Goal: Communication & Community: Answer question/provide support

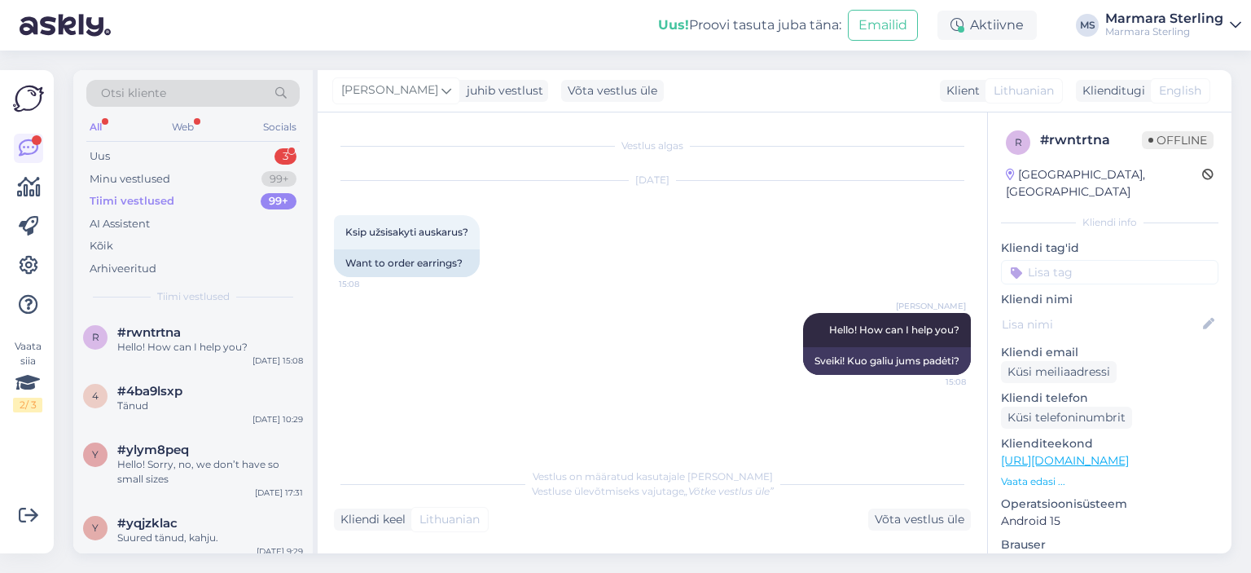
click at [253, 158] on div "Uus 3" at bounding box center [192, 156] width 213 height 23
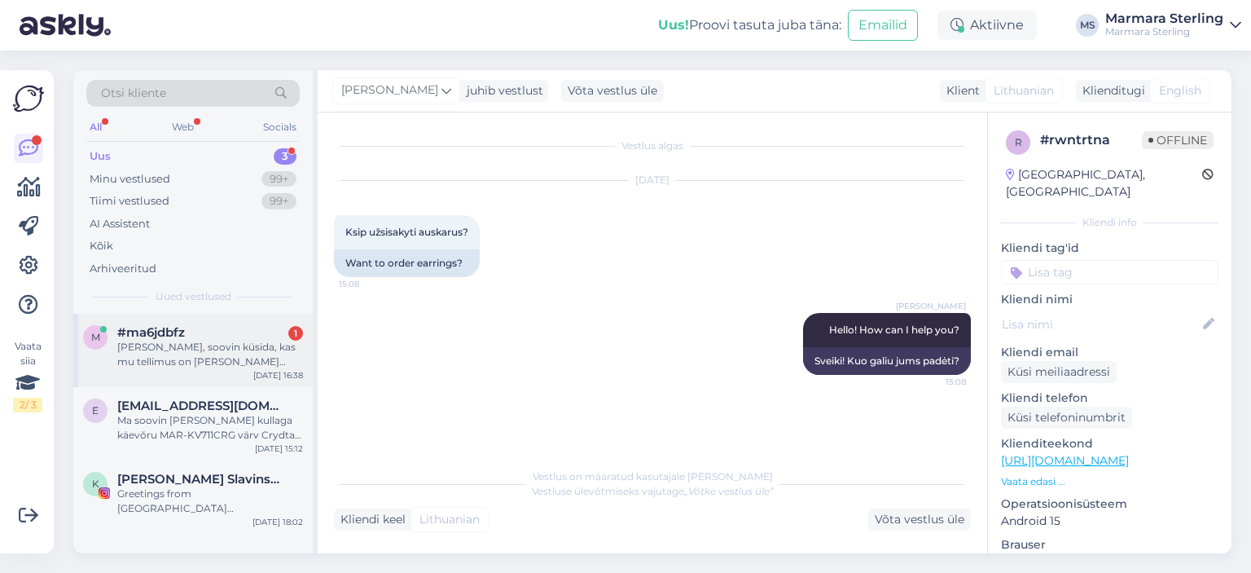
click at [257, 329] on div "#ma6jdbfz 1" at bounding box center [210, 332] width 186 height 15
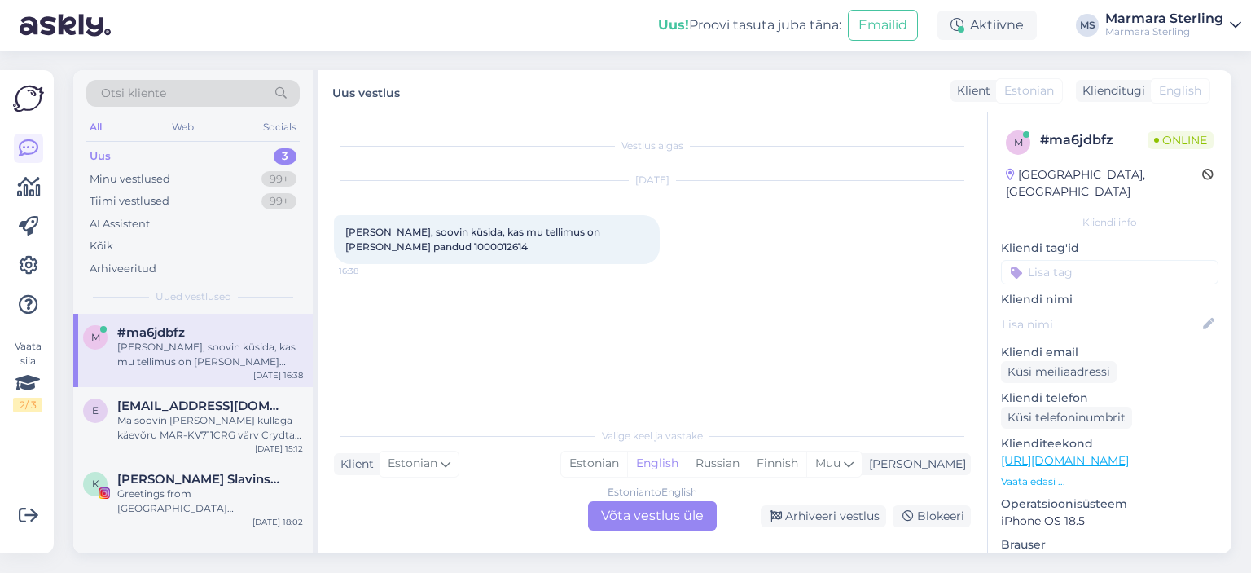
click at [672, 518] on div "Estonian to English Võta vestlus üle" at bounding box center [652, 515] width 129 height 29
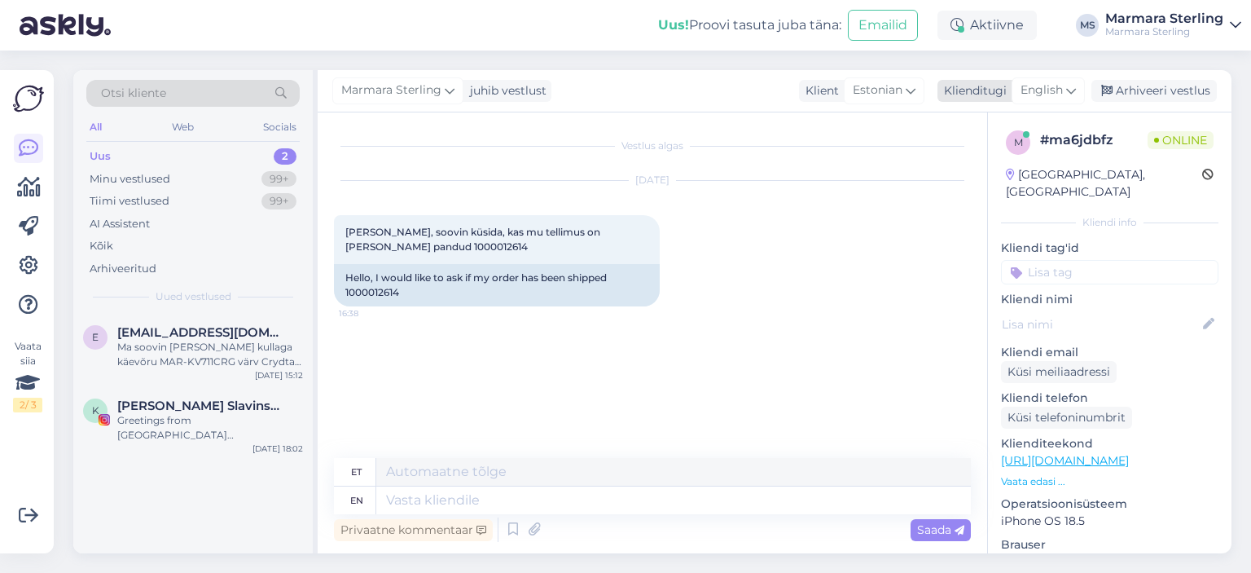
click at [1046, 98] on span "English" at bounding box center [1042, 90] width 42 height 18
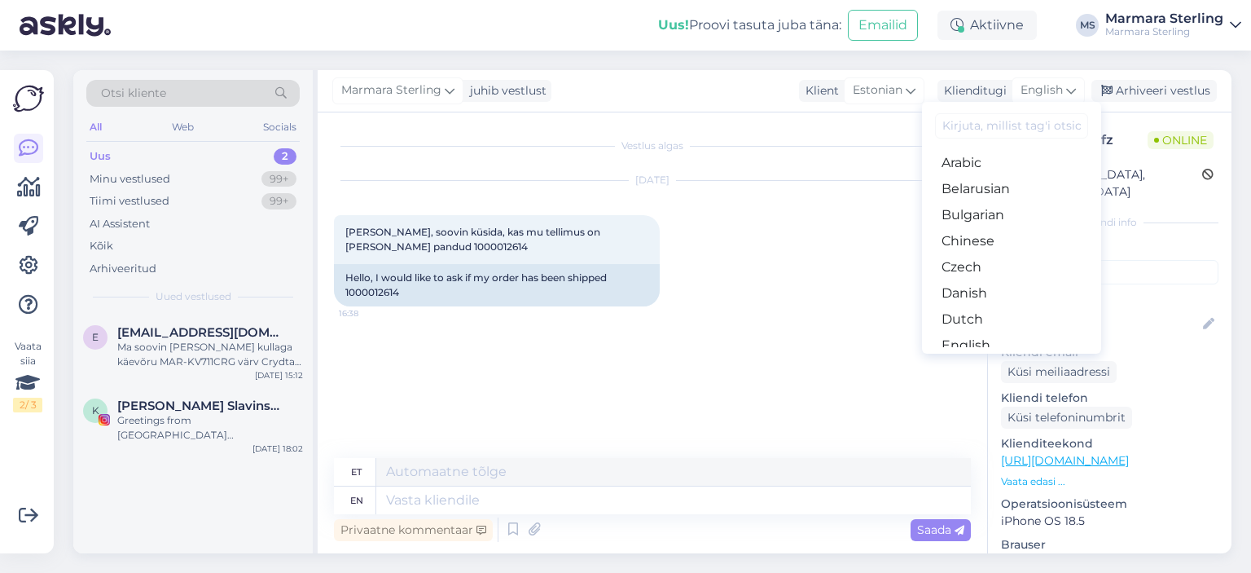
click at [1000, 358] on link "Estonian" at bounding box center [1011, 371] width 179 height 26
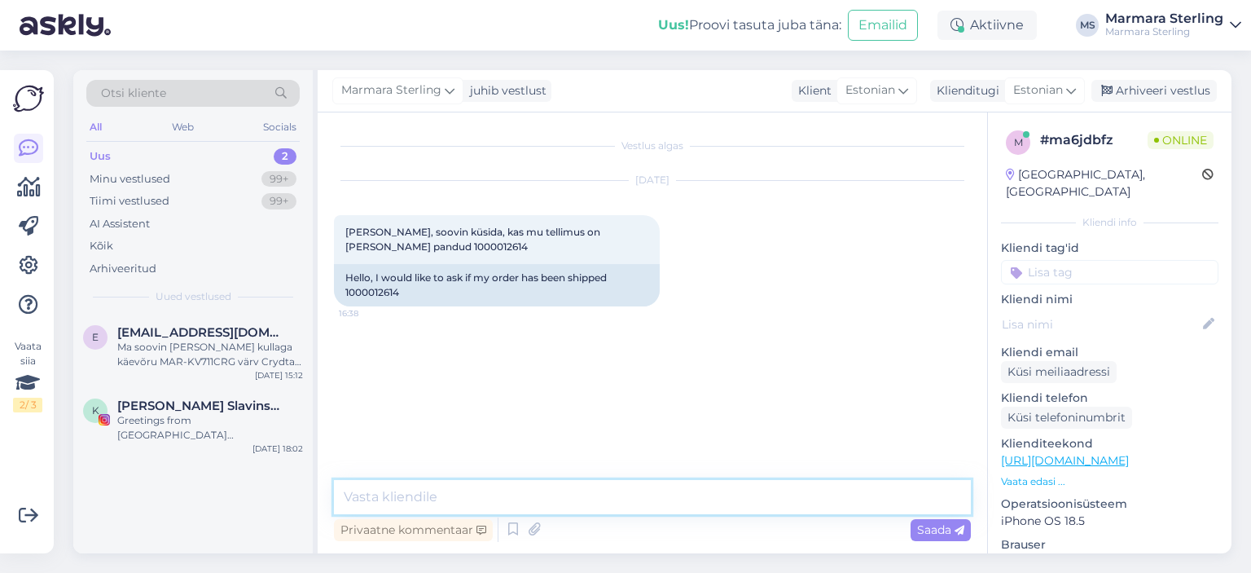
click at [650, 496] on textarea at bounding box center [652, 497] width 637 height 34
type textarea "Tere"
type textarea "Kohe vaatame järgi"
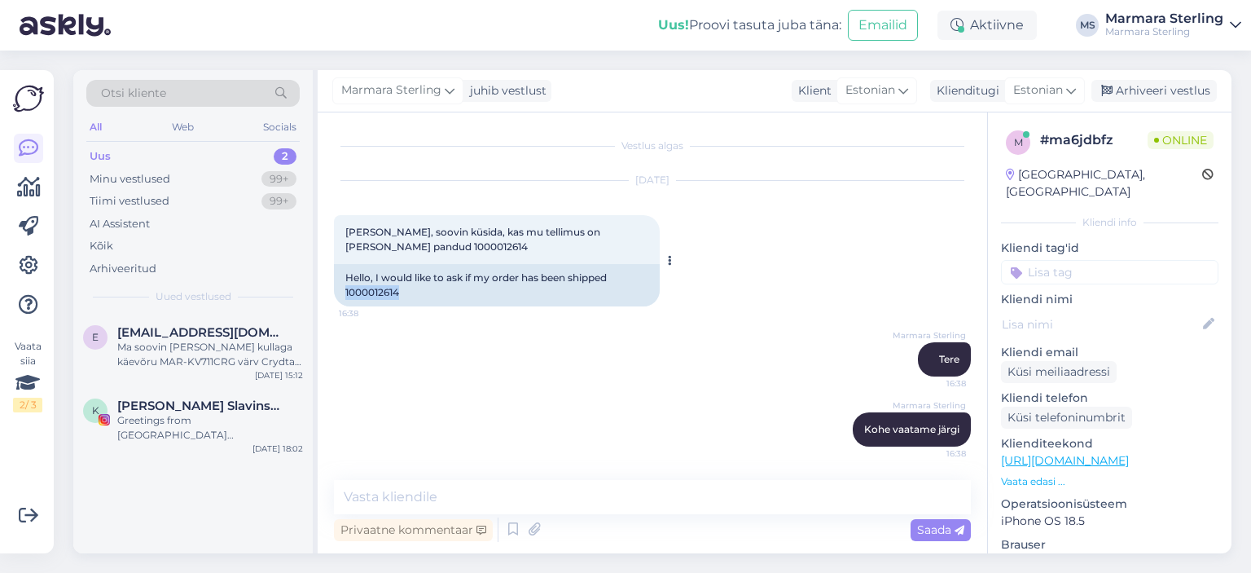
drag, startPoint x: 343, startPoint y: 296, endPoint x: 407, endPoint y: 295, distance: 64.3
click at [407, 295] on div "Hello, I would like to ask if my order has been shipped 1000012614" at bounding box center [497, 285] width 326 height 42
copy div "1000012614"
click at [601, 500] on textarea at bounding box center [652, 497] width 637 height 34
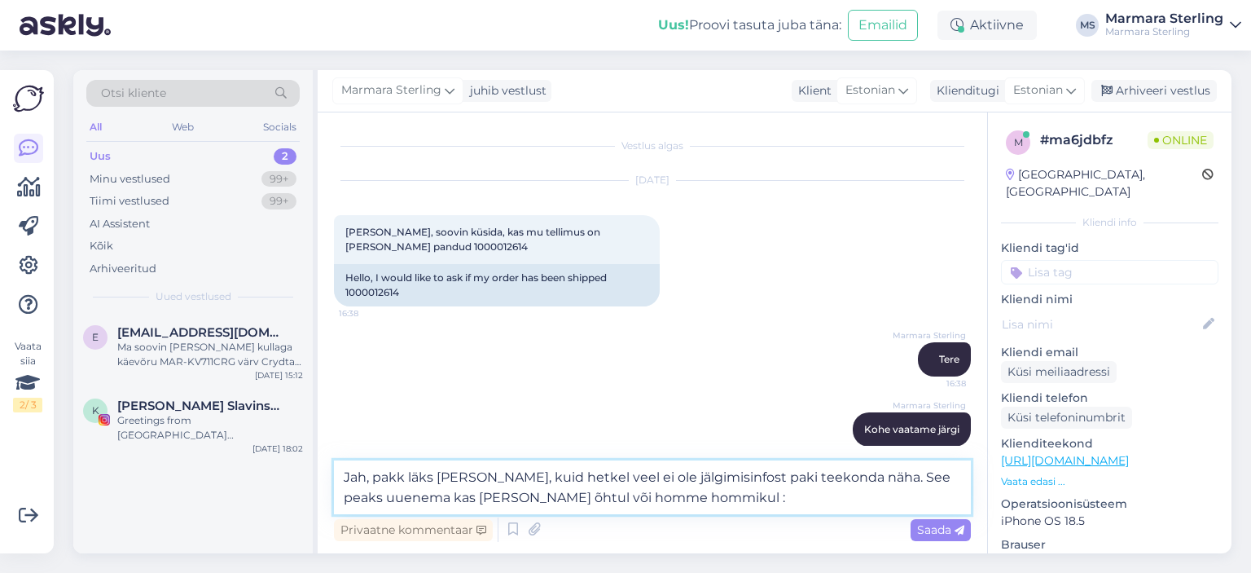
type textarea "Jah, pakk läks [PERSON_NAME], kuid hetkel veel ei ole jälgimisinfost paki teeko…"
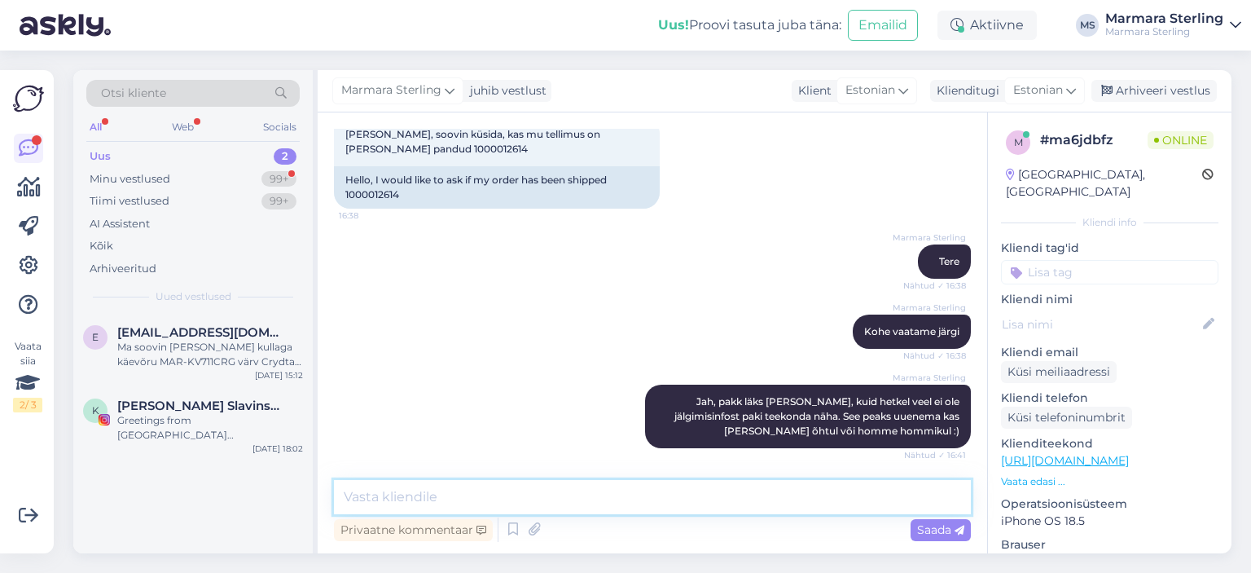
scroll to position [168, 0]
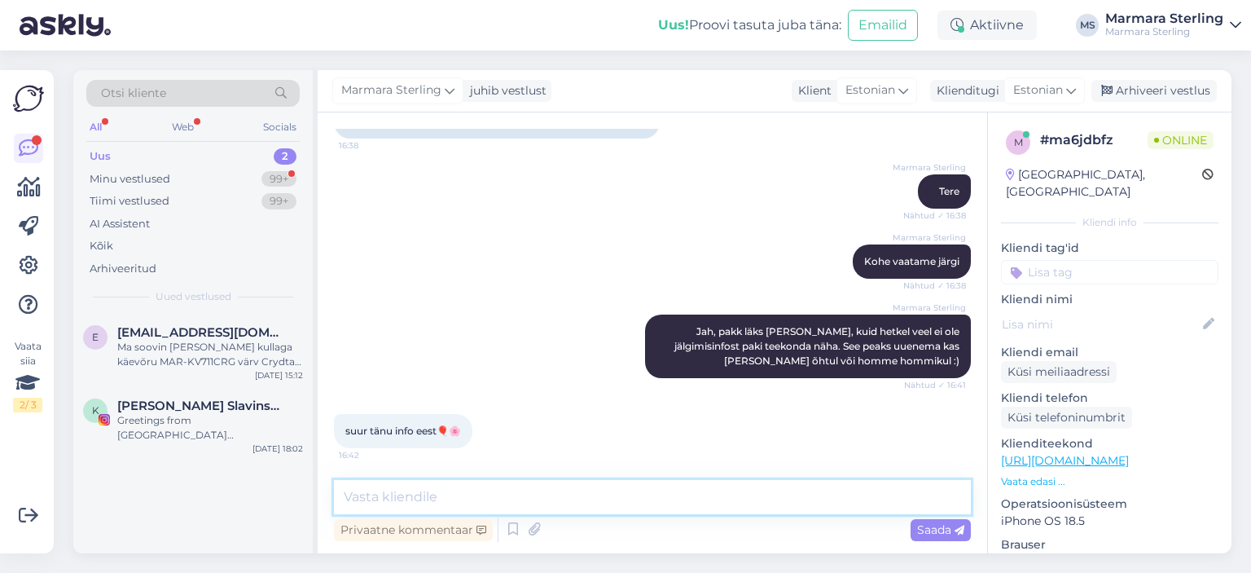
click at [544, 494] on textarea at bounding box center [652, 497] width 637 height 34
type textarea "Palun!"
